Goal: Task Accomplishment & Management: Manage account settings

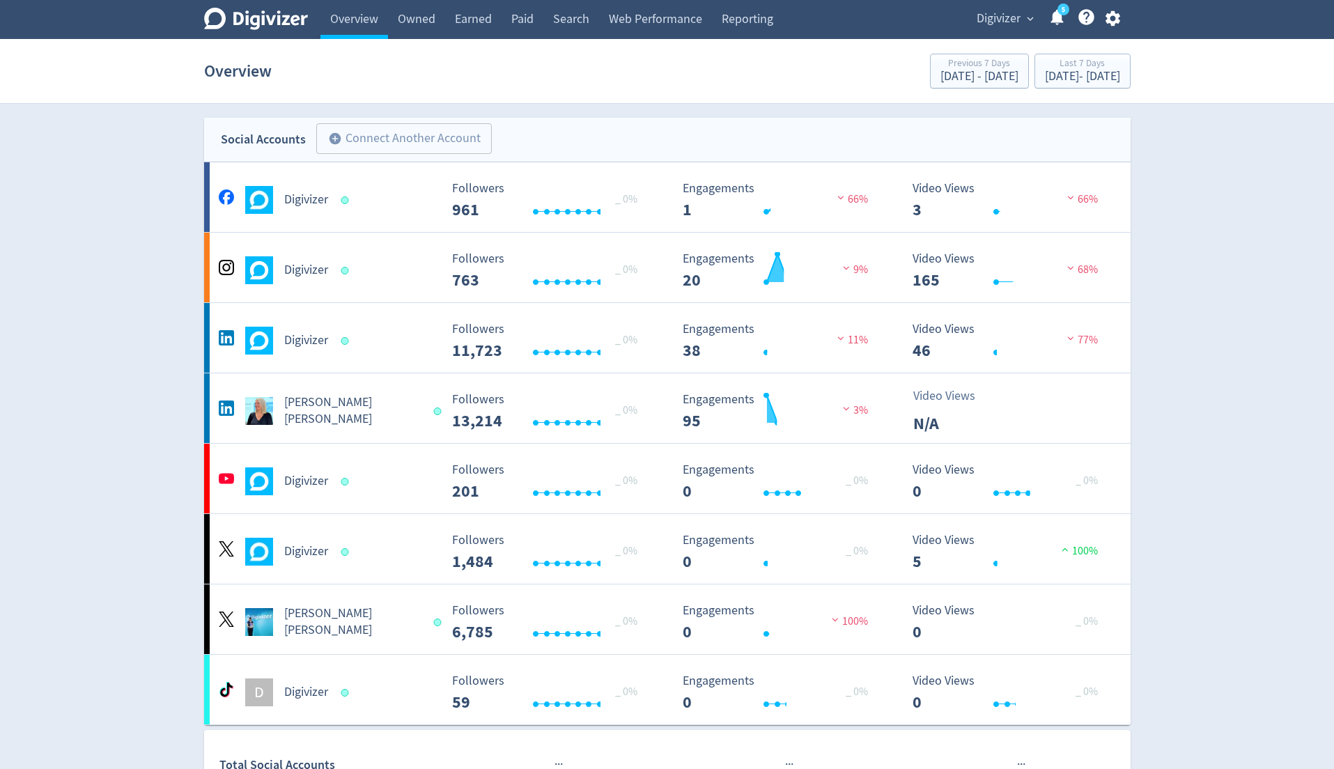
click at [983, 22] on span "Digivizer" at bounding box center [999, 19] width 44 height 22
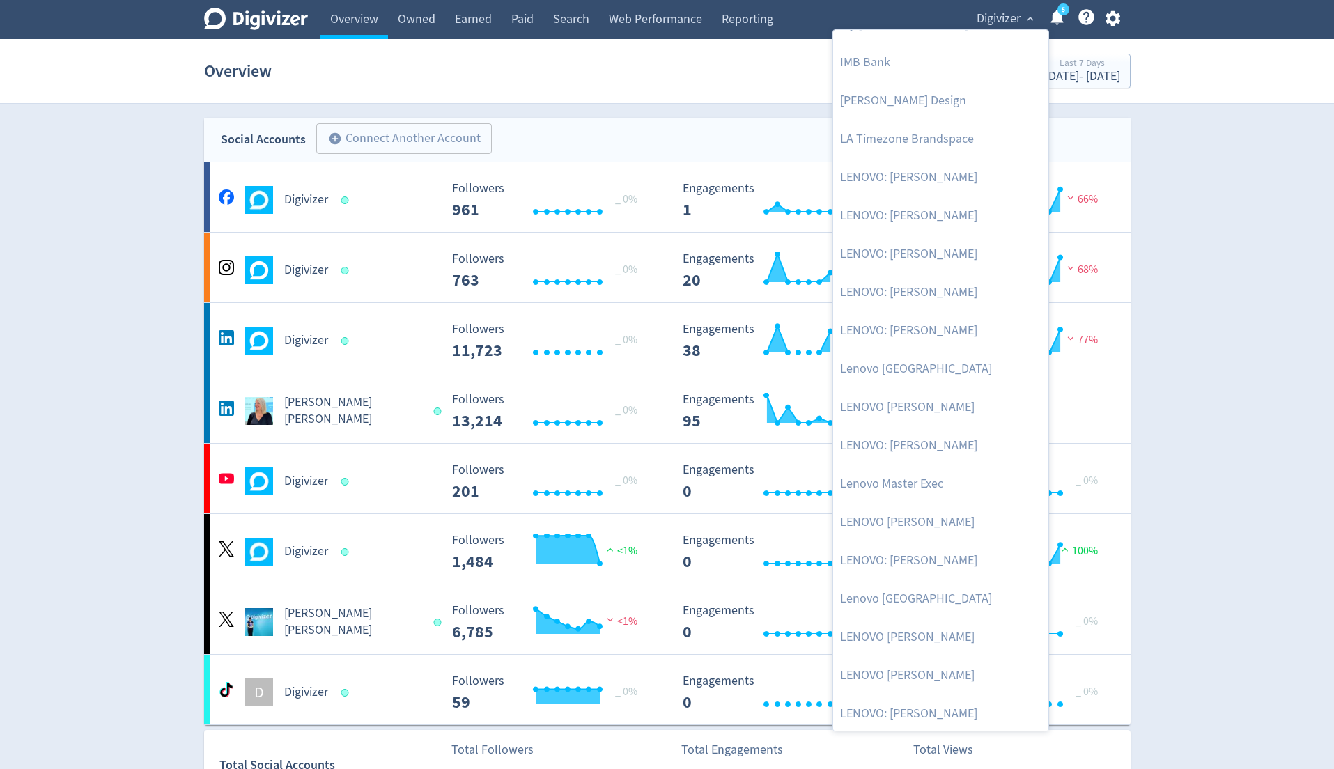
scroll to position [755, 0]
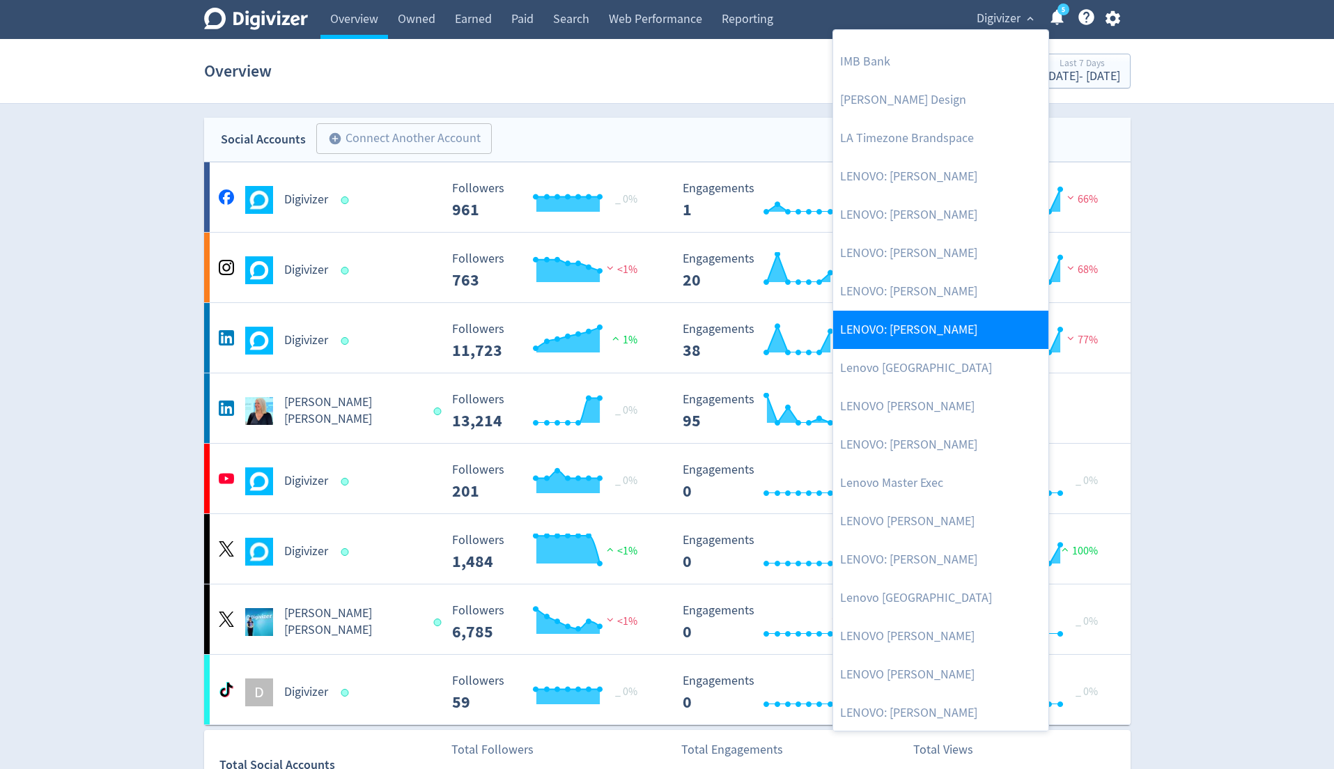
click at [923, 335] on link "LENOVO: [PERSON_NAME]" at bounding box center [940, 330] width 215 height 38
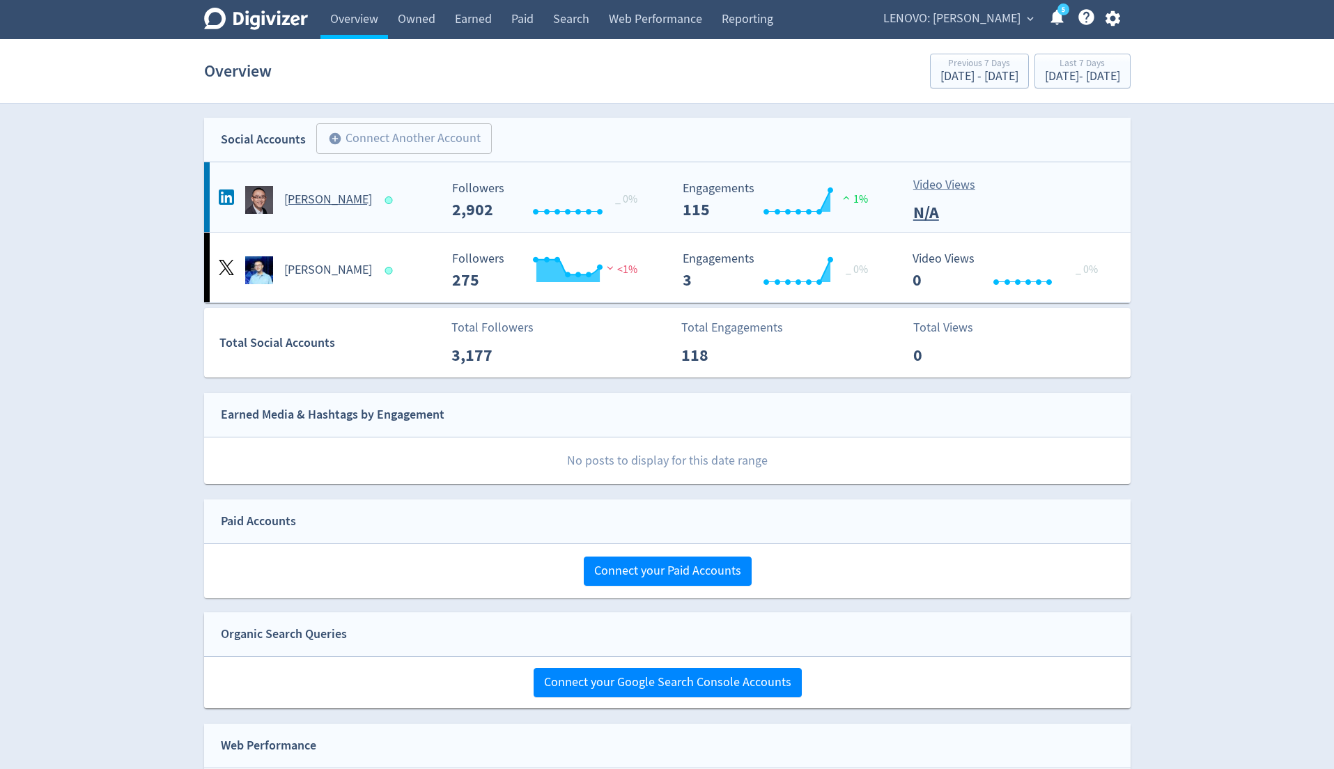
click at [395, 195] on div "[PERSON_NAME]" at bounding box center [327, 200] width 225 height 28
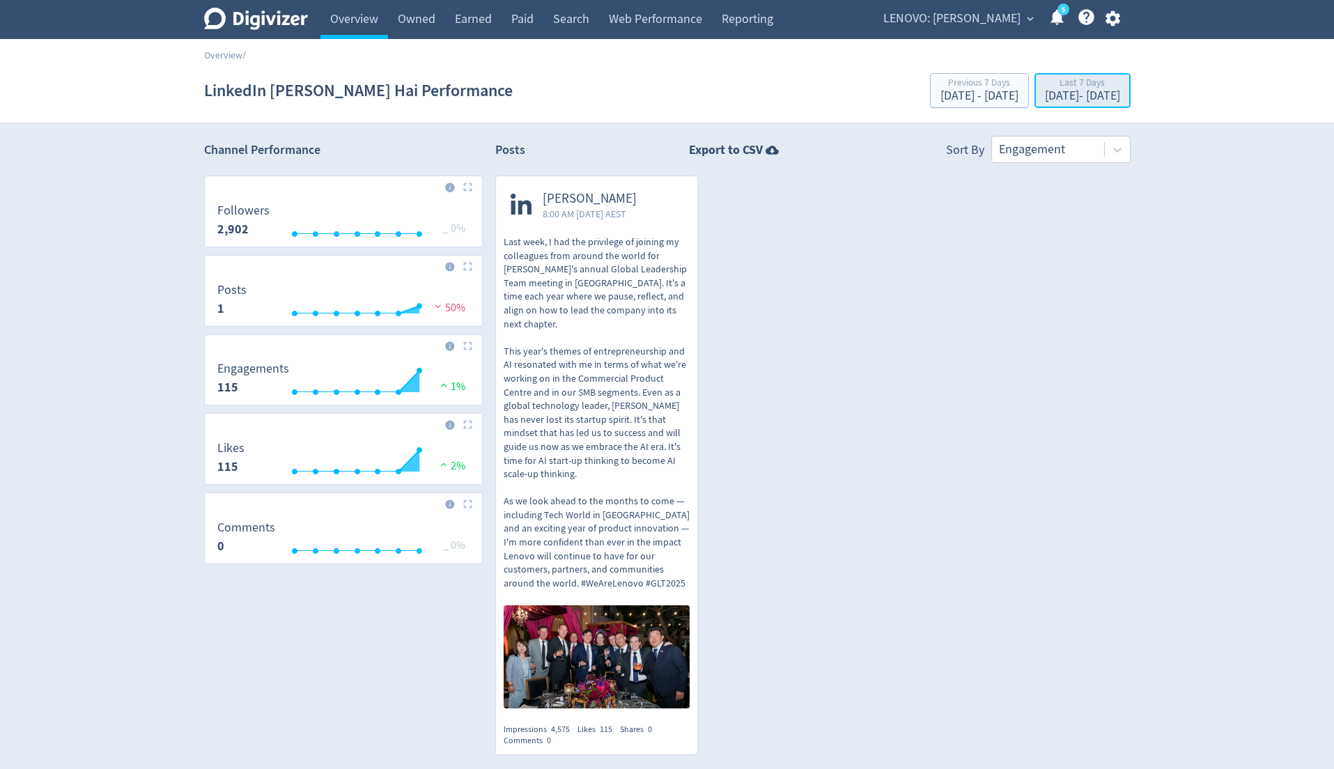
click at [1045, 100] on div "[DATE] - [DATE]" at bounding box center [1082, 96] width 75 height 13
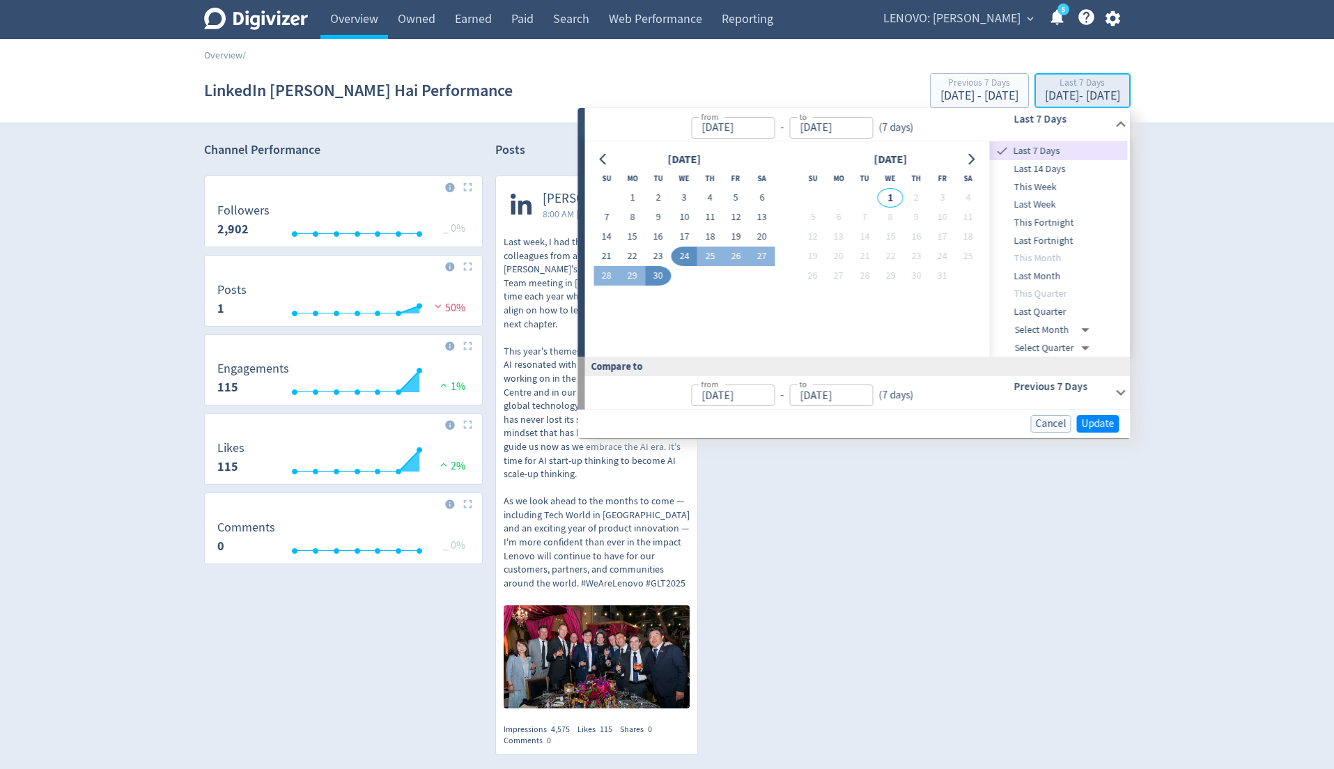
type input "[DATE]"
click at [1031, 278] on span "Last Month" at bounding box center [1059, 276] width 138 height 15
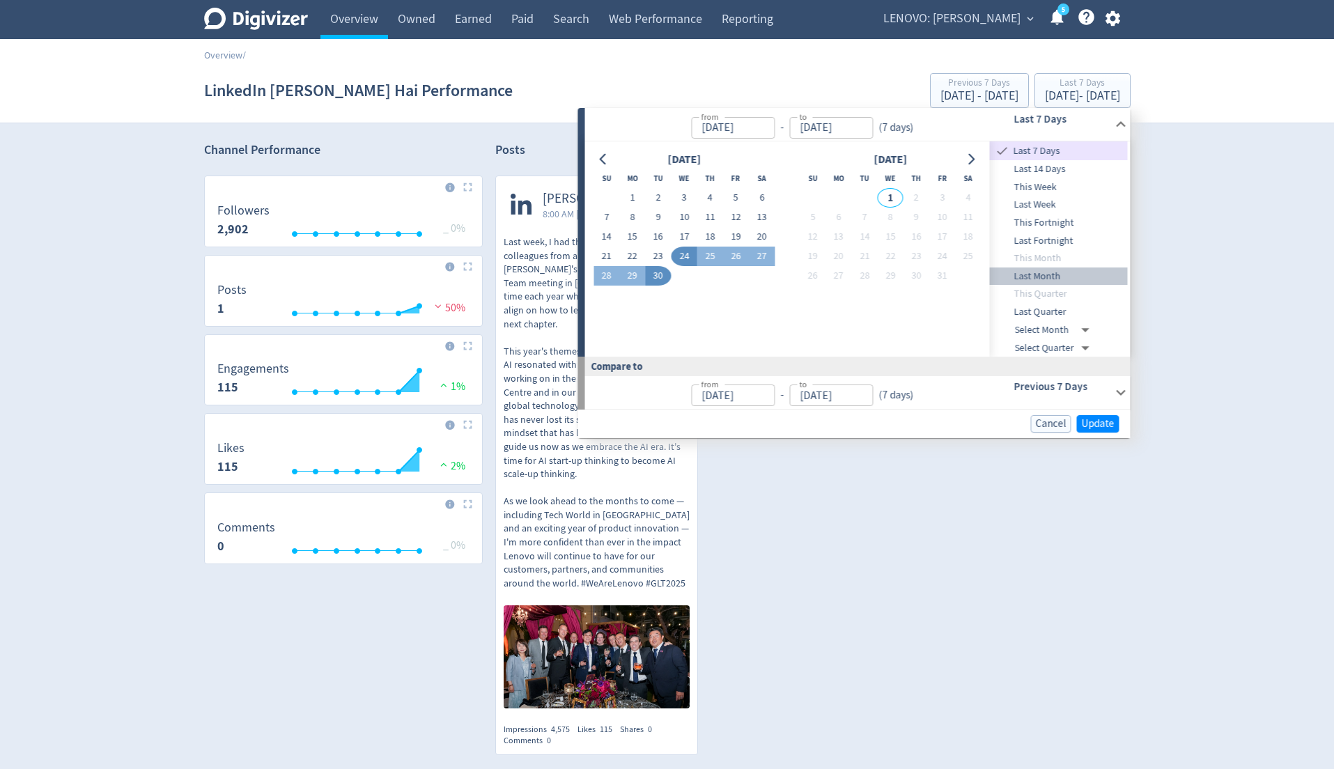
type input "[DATE]"
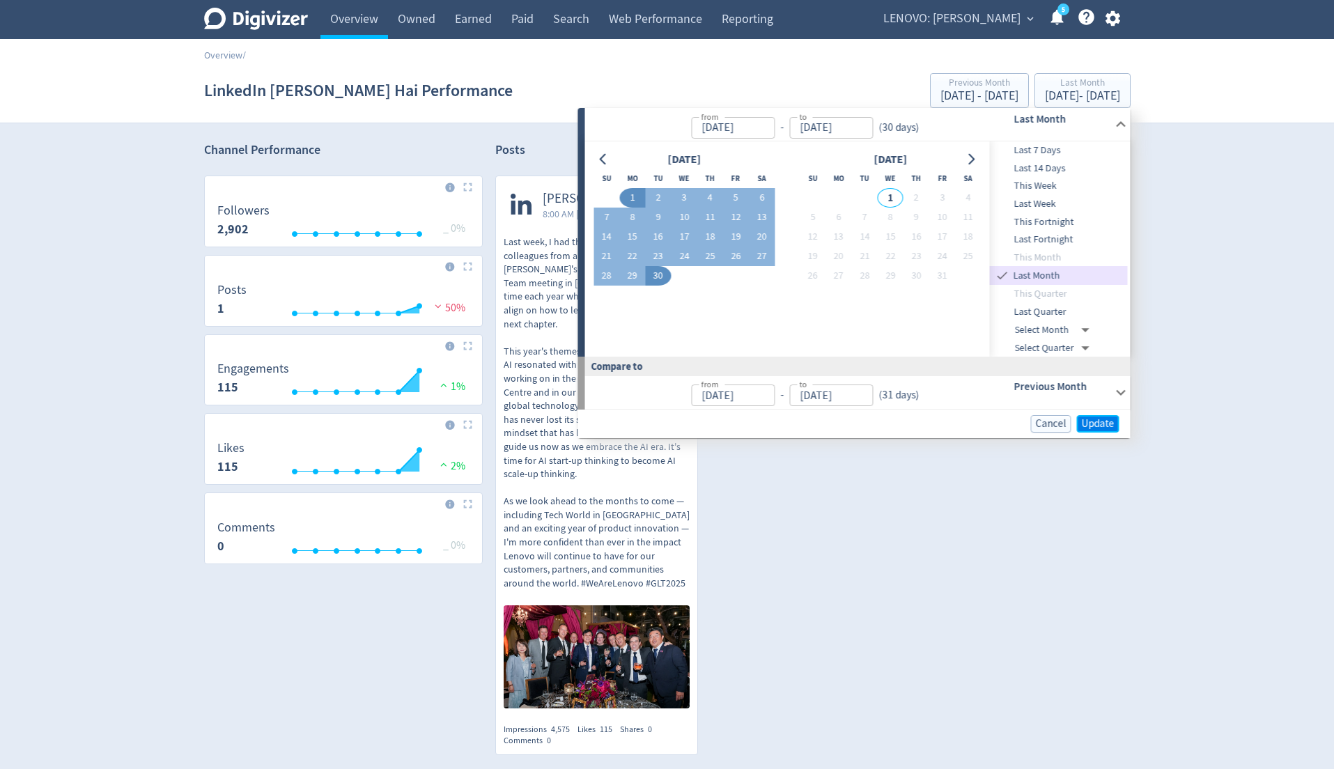
click at [1086, 427] on span "Update" at bounding box center [1098, 424] width 33 height 10
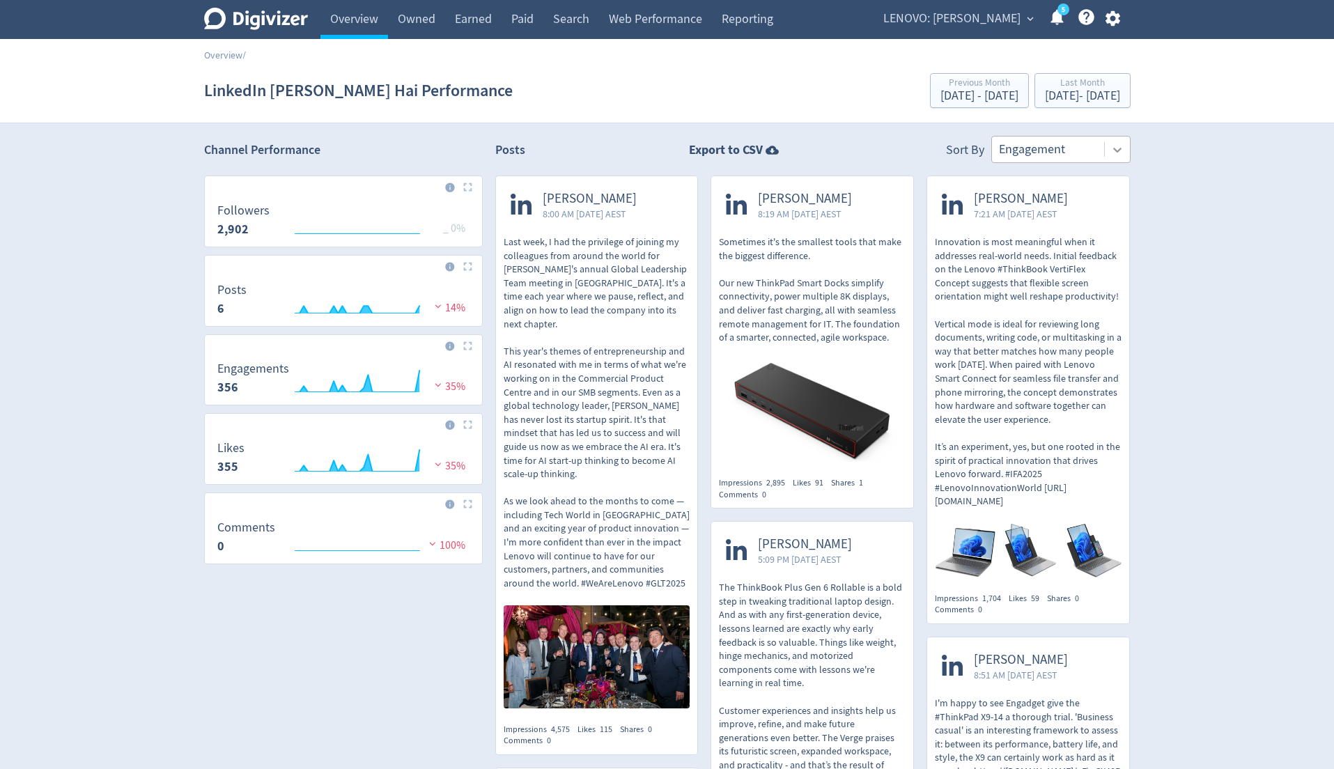
click at [1117, 153] on icon at bounding box center [1118, 150] width 14 height 14
click at [1178, 210] on div "Digivizer Logo [PERSON_NAME] Logo Overview Owned Earned Paid Search Web Perform…" at bounding box center [667, 655] width 1334 height 1311
click at [1108, 19] on icon "button" at bounding box center [1113, 18] width 15 height 15
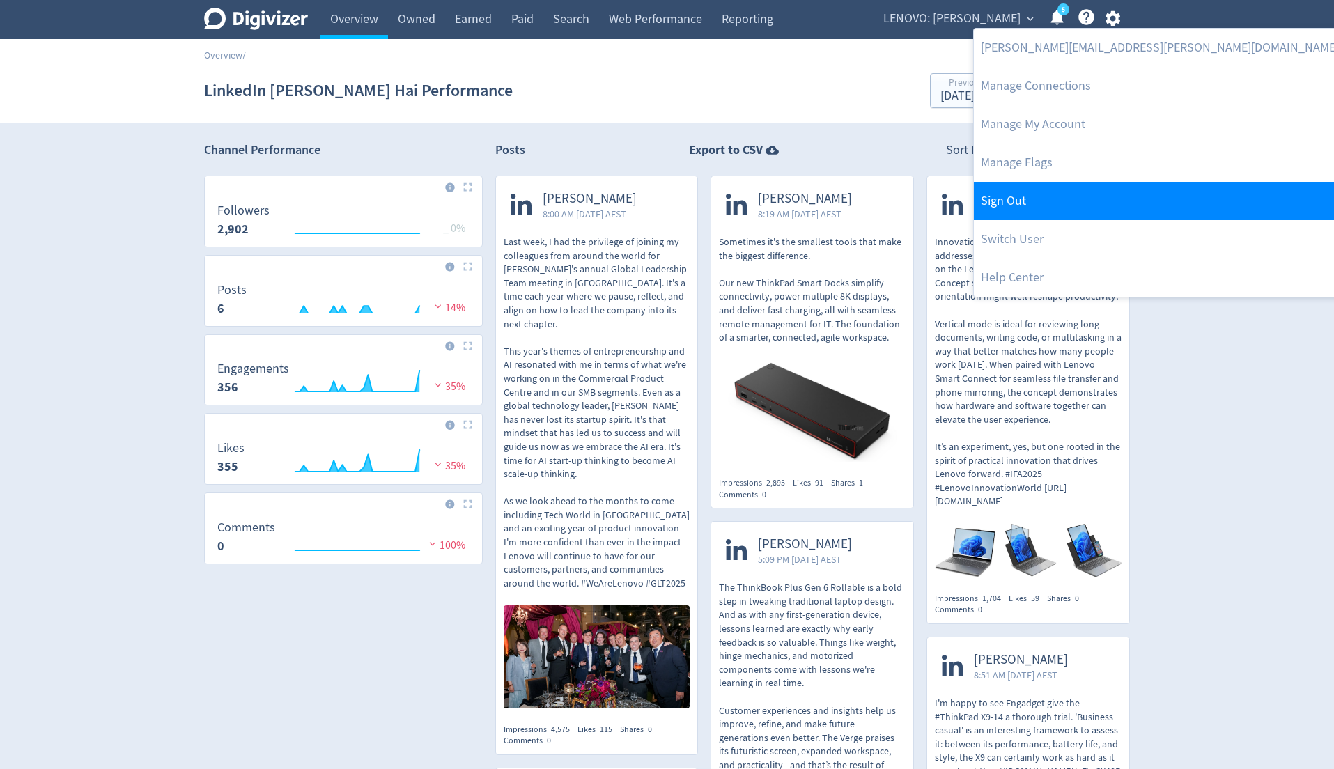
click at [1045, 194] on link "Sign Out" at bounding box center [1160, 201] width 372 height 38
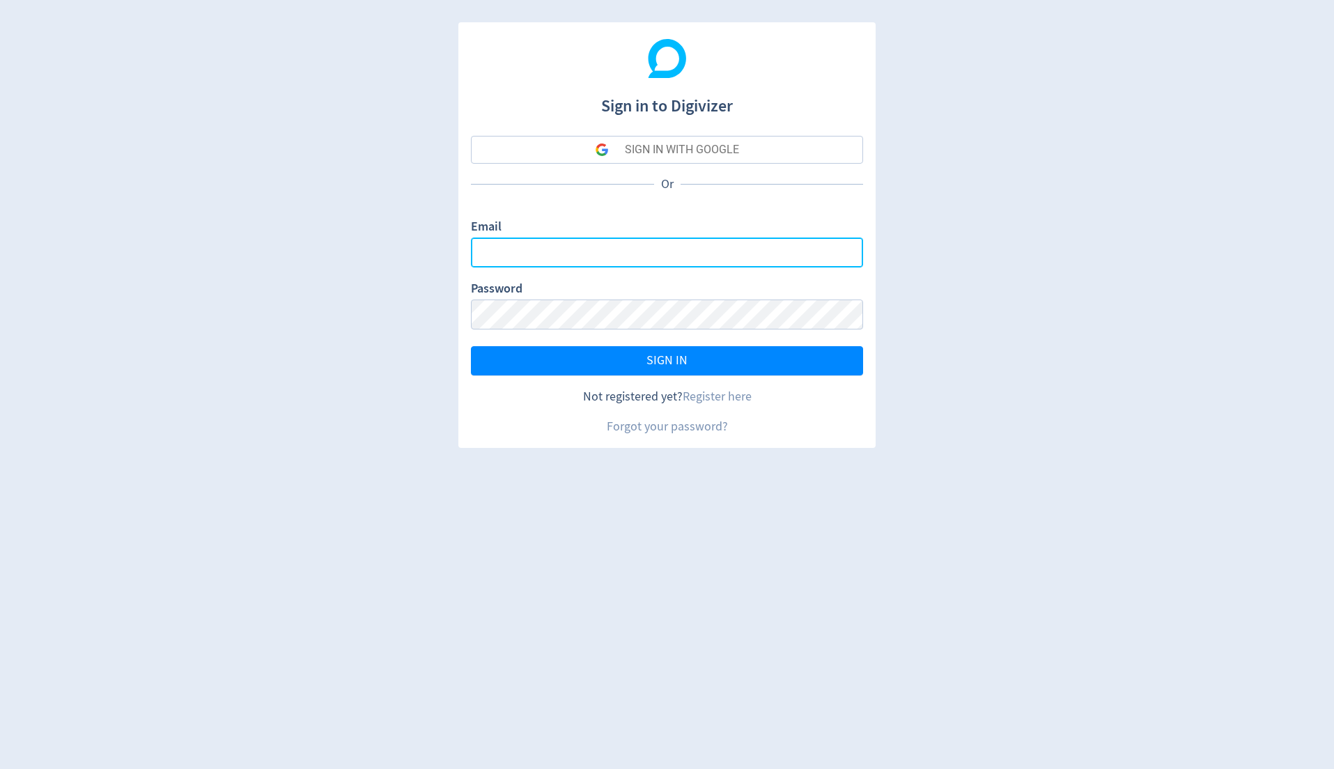
type input "[PERSON_NAME][EMAIL_ADDRESS][PERSON_NAME][DOMAIN_NAME]"
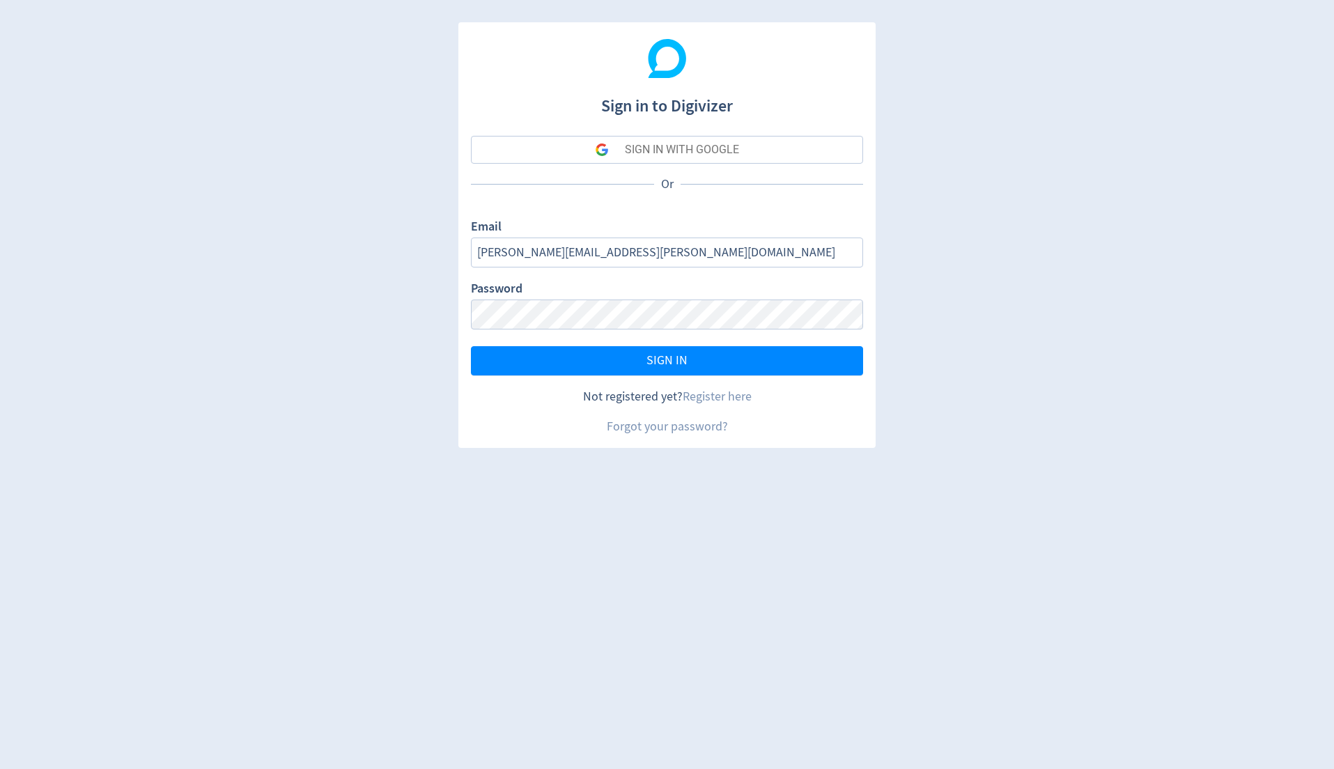
click at [803, 151] on button "SIGN IN WITH GOOGLE" at bounding box center [667, 150] width 392 height 28
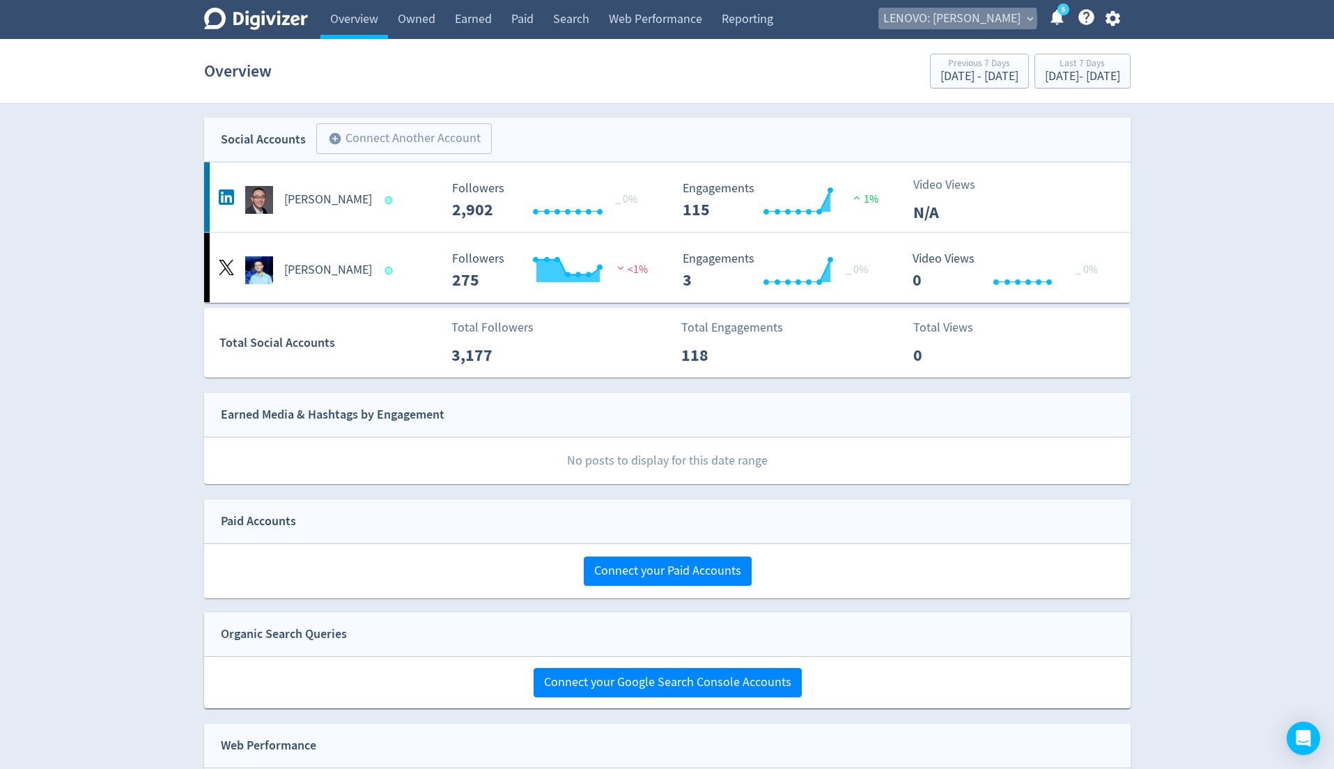
click at [1010, 20] on span "LENOVO: [PERSON_NAME]" at bounding box center [952, 19] width 137 height 22
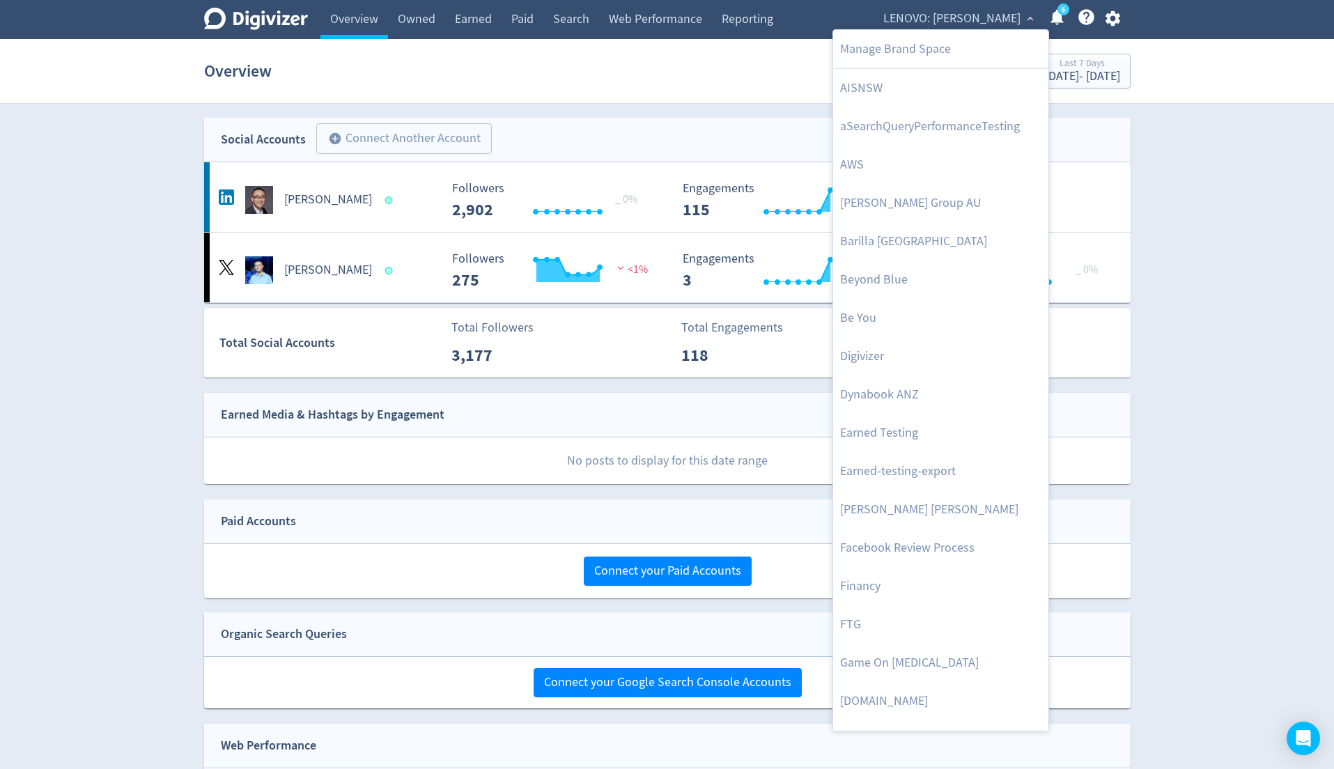
click at [1115, 21] on div at bounding box center [667, 384] width 1334 height 769
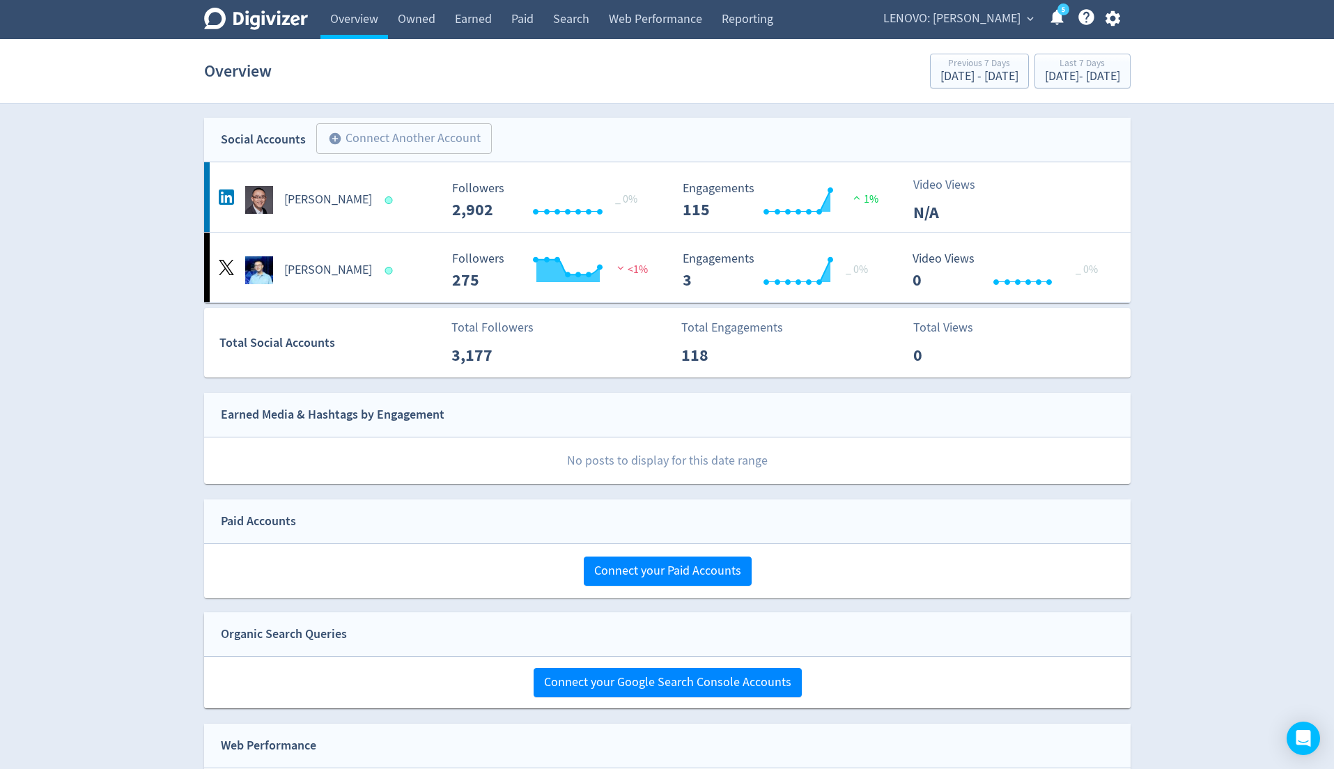
click at [1115, 21] on icon "button" at bounding box center [1113, 18] width 15 height 15
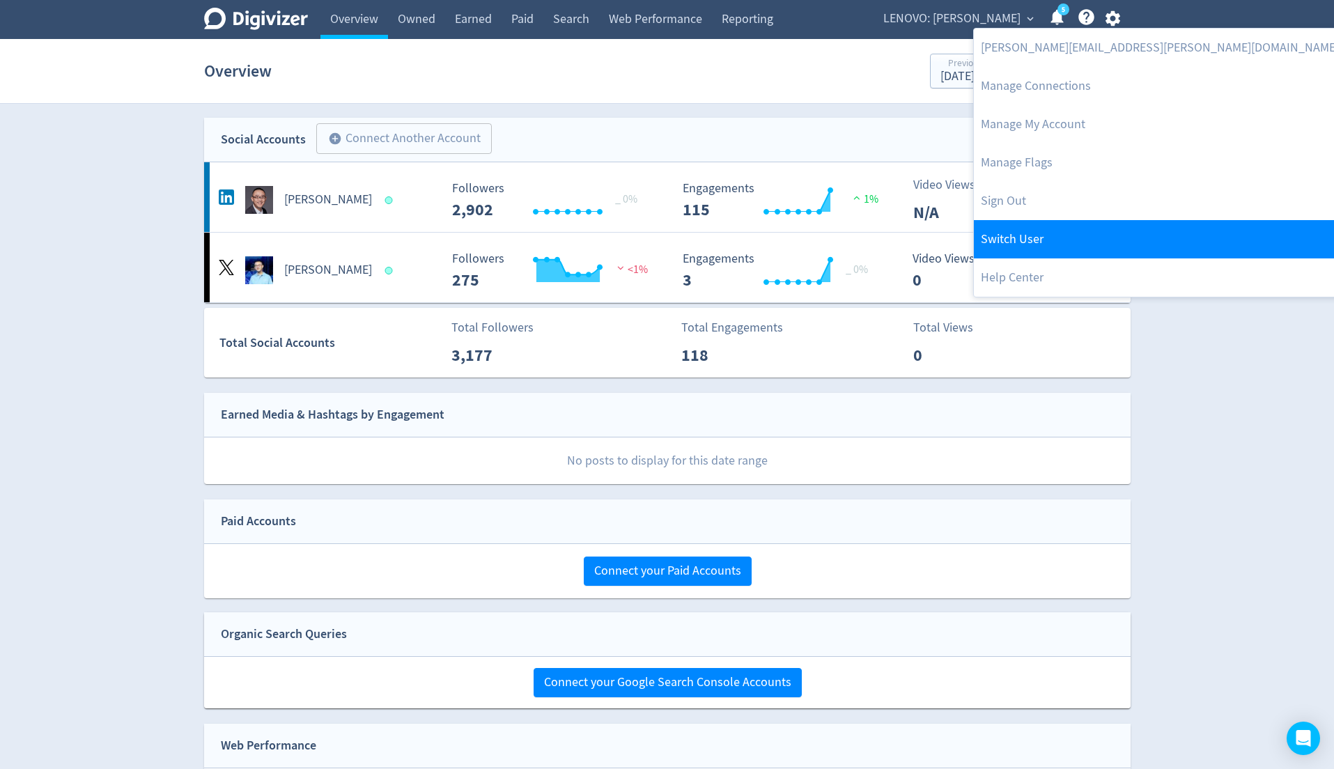
click at [1042, 228] on link "Switch User" at bounding box center [1160, 239] width 372 height 38
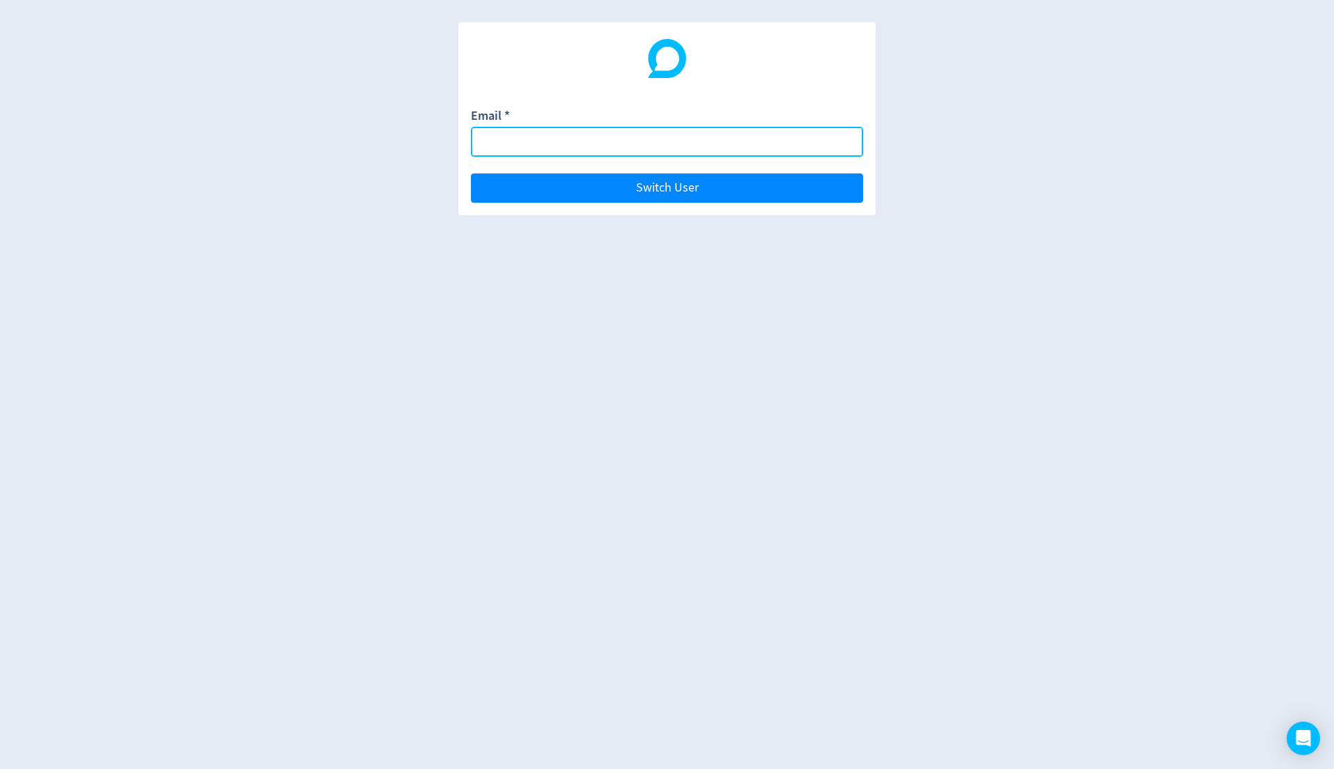
click at [850, 155] on input "Email *" at bounding box center [667, 142] width 392 height 30
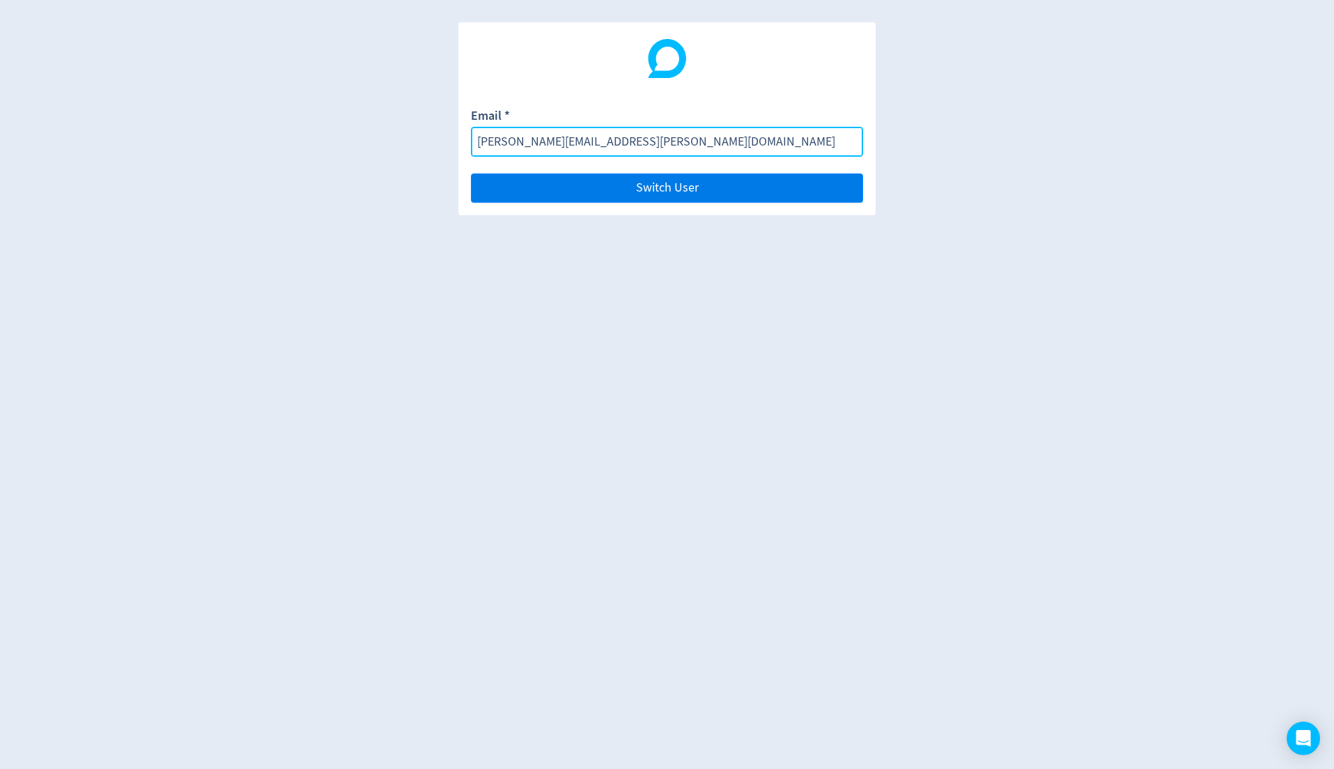
type input "emma.lorusso@digivizer.com"
click at [816, 190] on button "Switch User" at bounding box center [667, 188] width 392 height 29
